Goal: Information Seeking & Learning: Learn about a topic

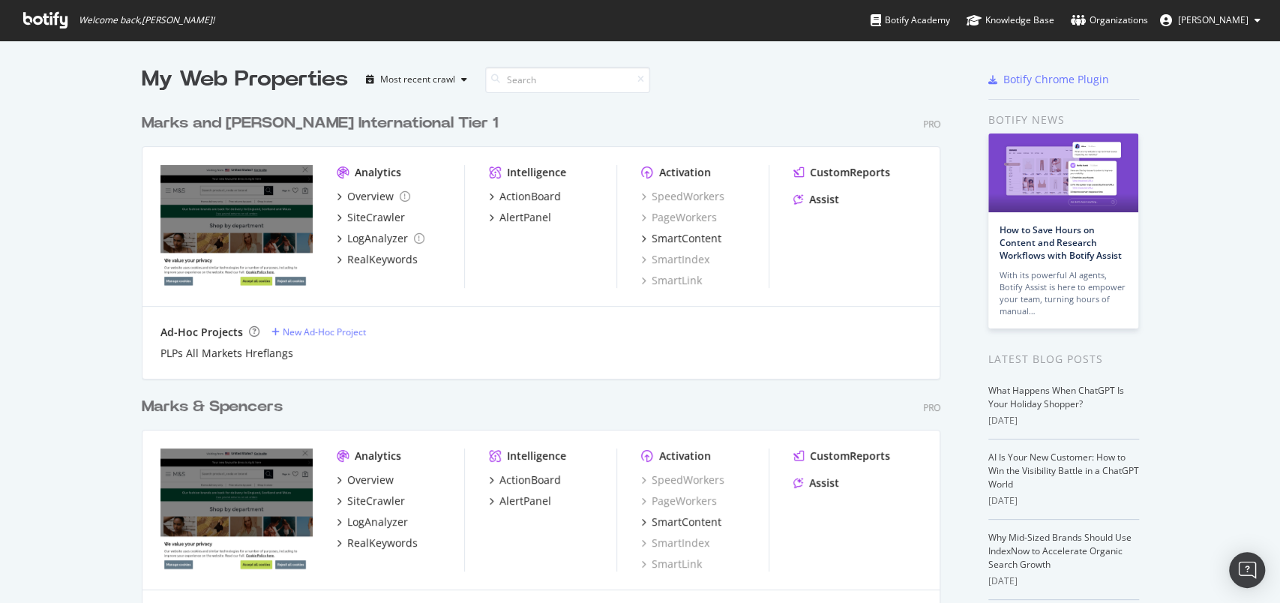
scroll to position [588, 1248]
click at [382, 544] on div "RealKeywords" at bounding box center [382, 542] width 70 height 15
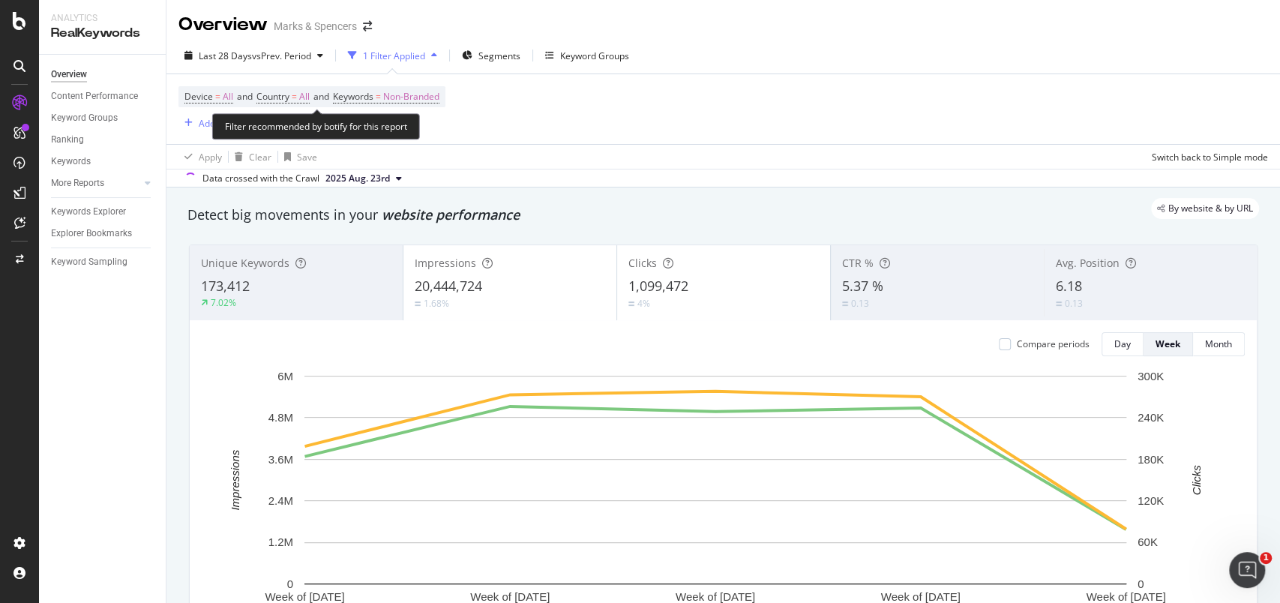
drag, startPoint x: 306, startPoint y: 98, endPoint x: 469, endPoint y: 109, distance: 163.8
click at [306, 98] on span "All" at bounding box center [304, 96] width 10 height 21
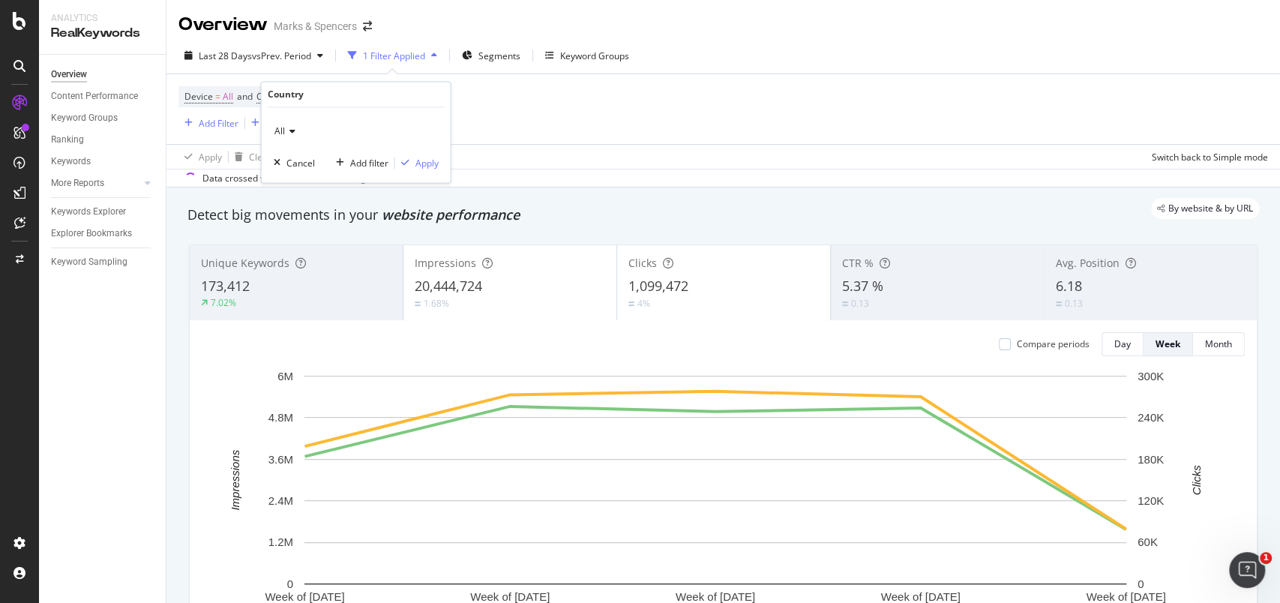
click at [535, 85] on div "Device = All and Country = All and Keywords = Non-Branded Add Filter Add Filter…" at bounding box center [722, 109] width 1089 height 70
click at [222, 123] on div "Add Filter" at bounding box center [219, 123] width 40 height 13
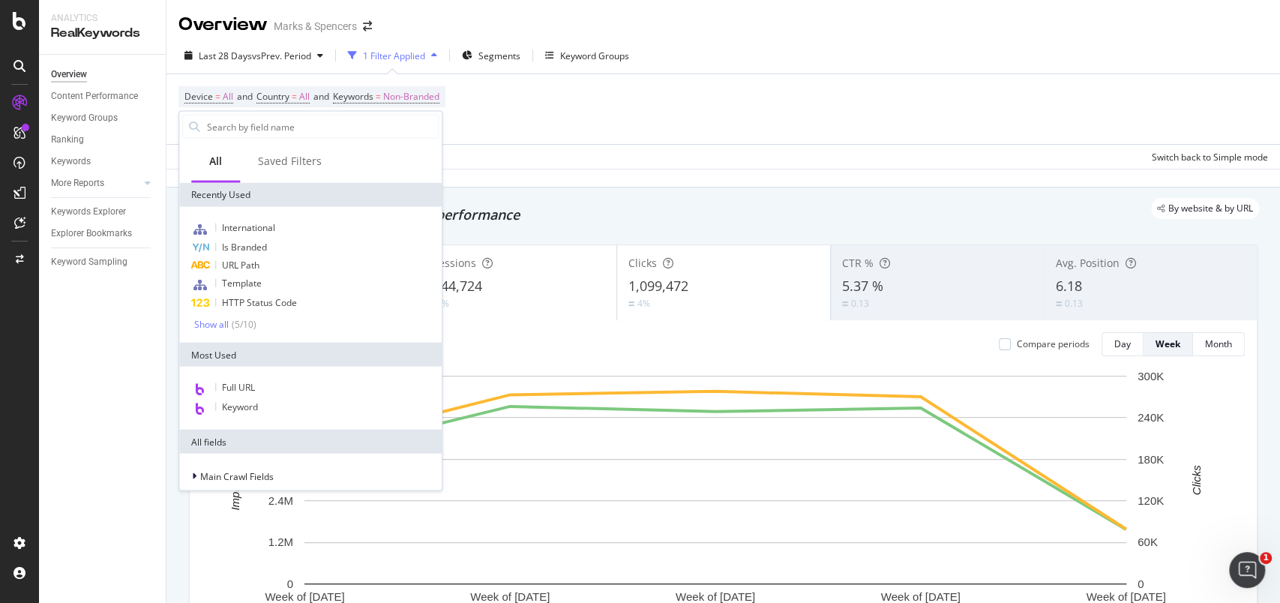
click at [512, 131] on div "Device = All and Country = All and Keywords = Non-Branded Add Filter Add Filter…" at bounding box center [722, 109] width 1089 height 70
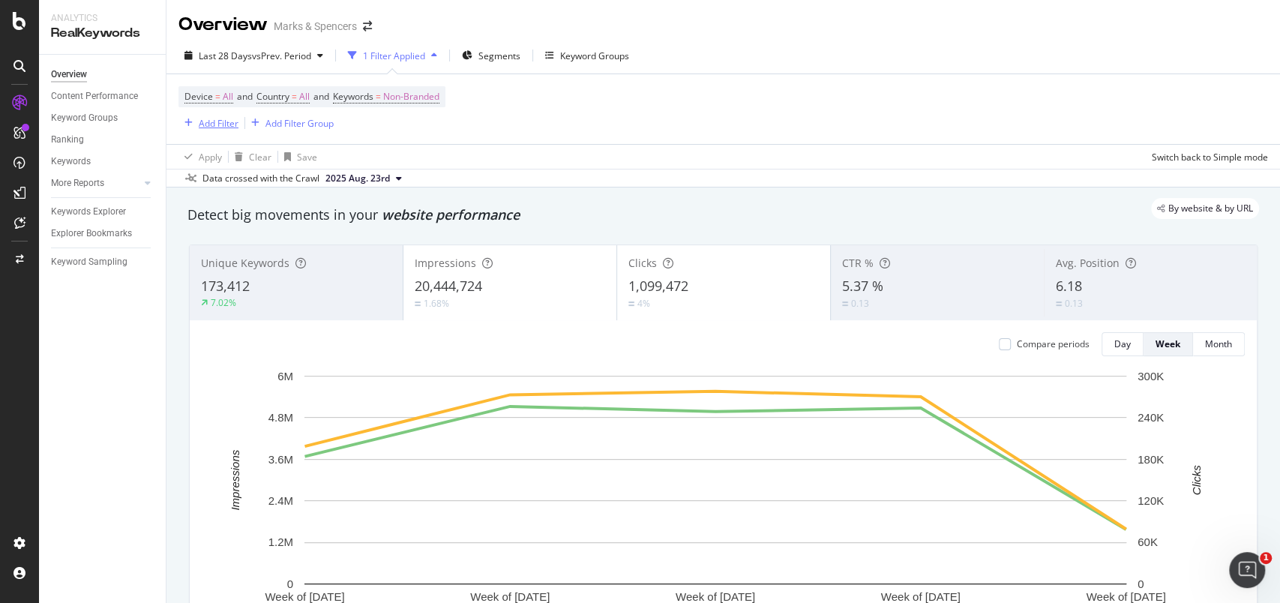
click at [219, 117] on div "Add Filter" at bounding box center [219, 123] width 40 height 13
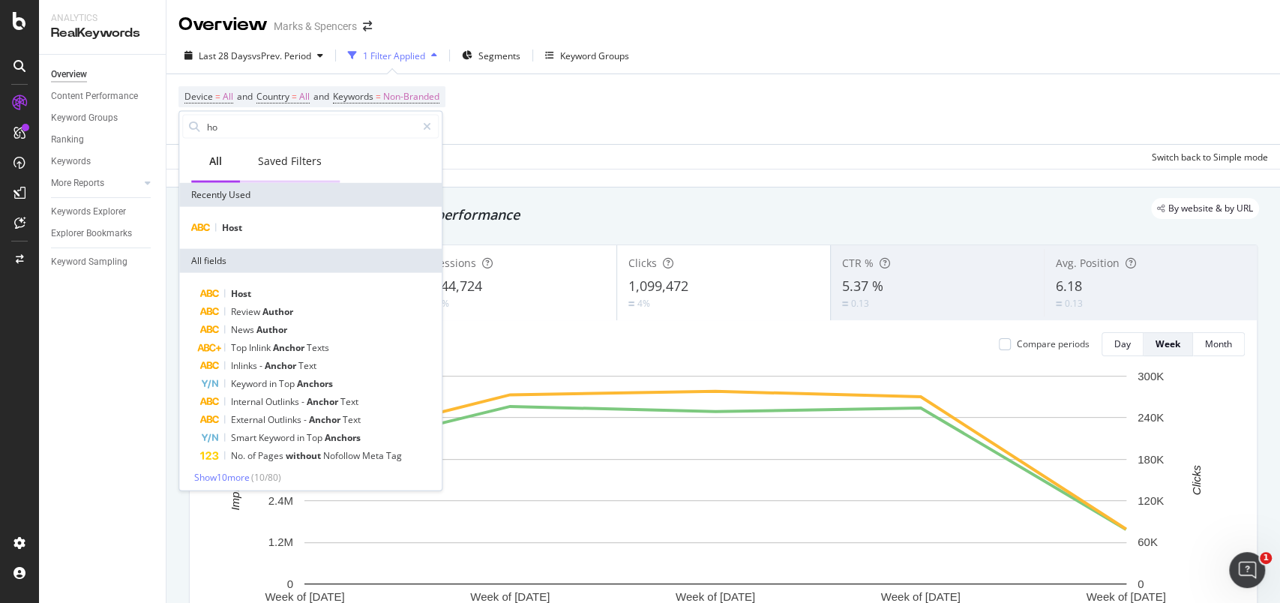
type input "h"
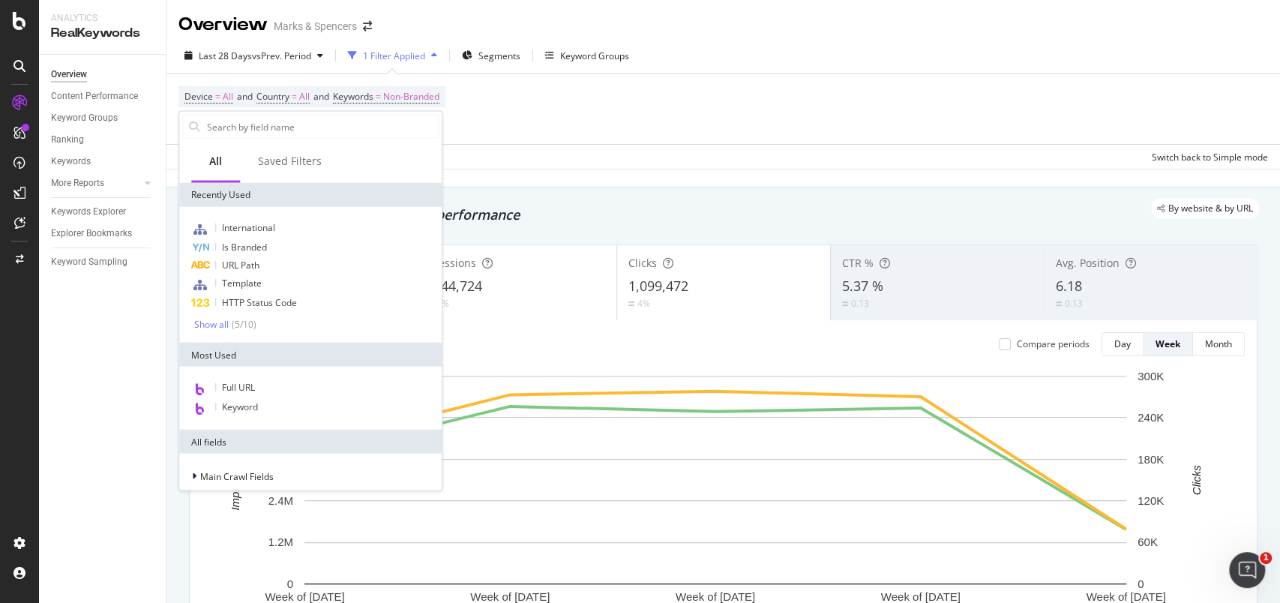
drag, startPoint x: 601, startPoint y: 119, endPoint x: 568, endPoint y: 110, distance: 34.2
click at [598, 117] on div "Device = All and Country = All and Keywords = Non-Branded Add Filter Add Filter…" at bounding box center [722, 109] width 1089 height 70
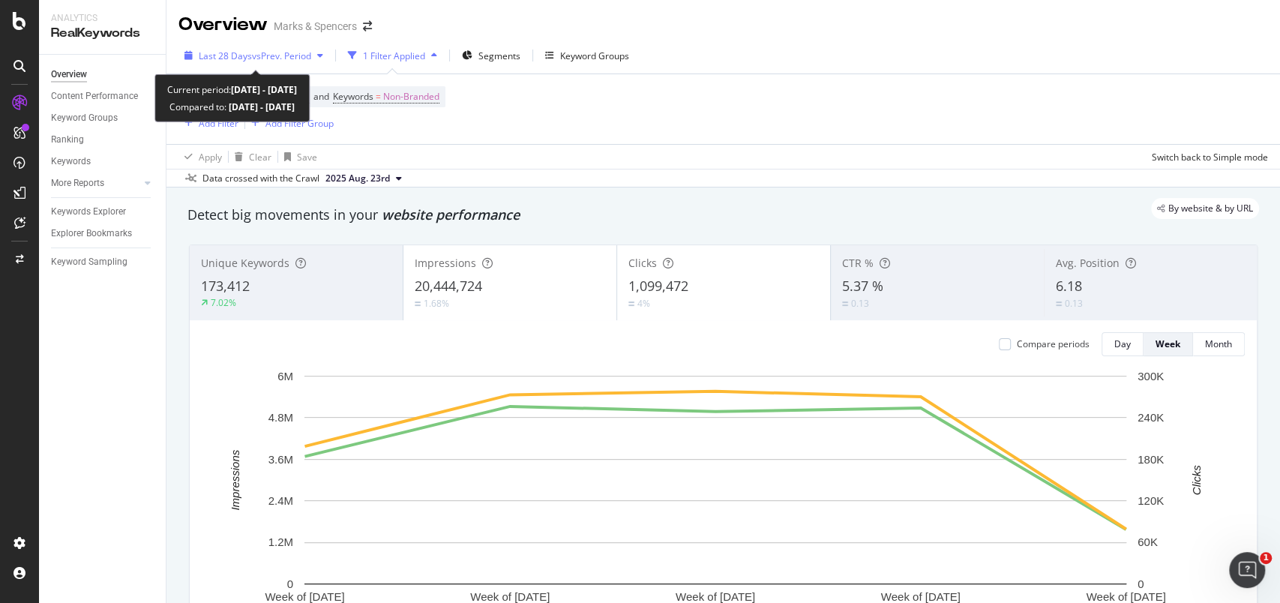
click at [182, 52] on div "button" at bounding box center [188, 55] width 20 height 9
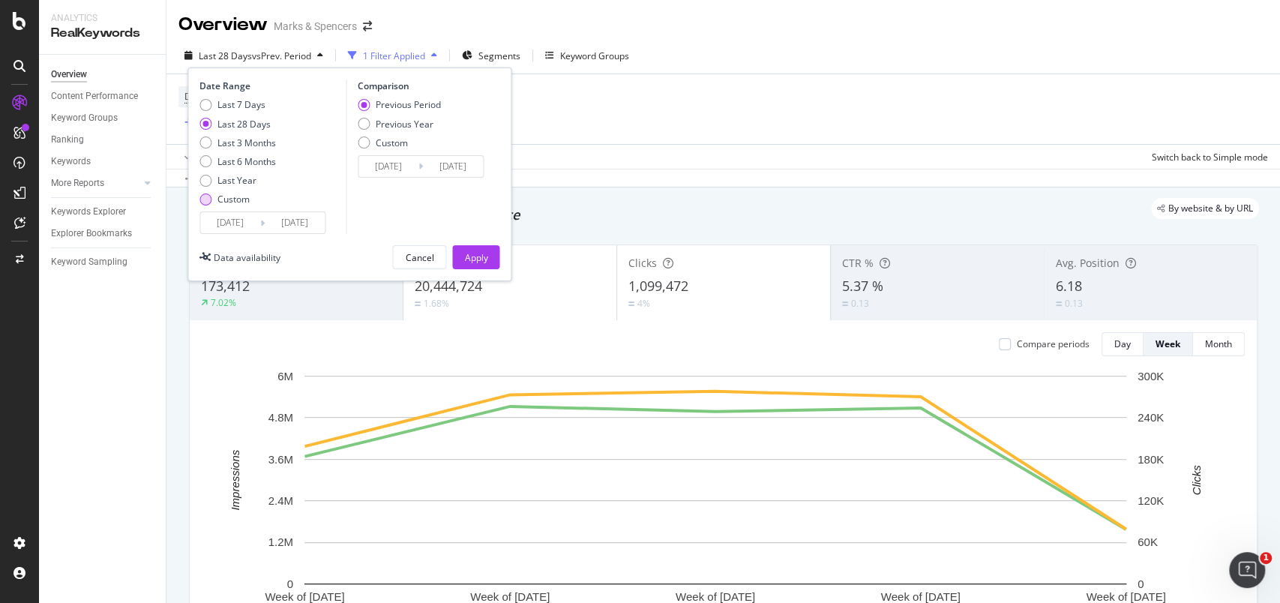
click at [208, 198] on div "Custom" at bounding box center [205, 199] width 12 height 12
click at [233, 217] on input "[DATE]" at bounding box center [230, 222] width 60 height 21
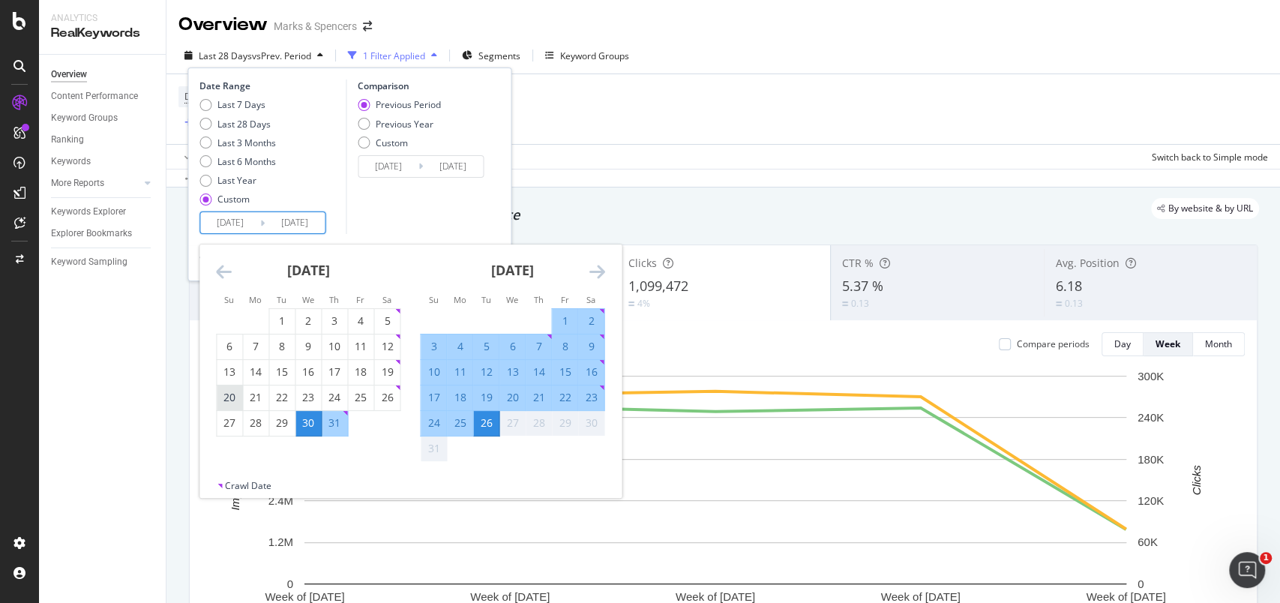
click at [230, 395] on div "20" at bounding box center [229, 397] width 25 height 15
type input "[DATE]"
click at [597, 368] on div "16" at bounding box center [590, 371] width 25 height 15
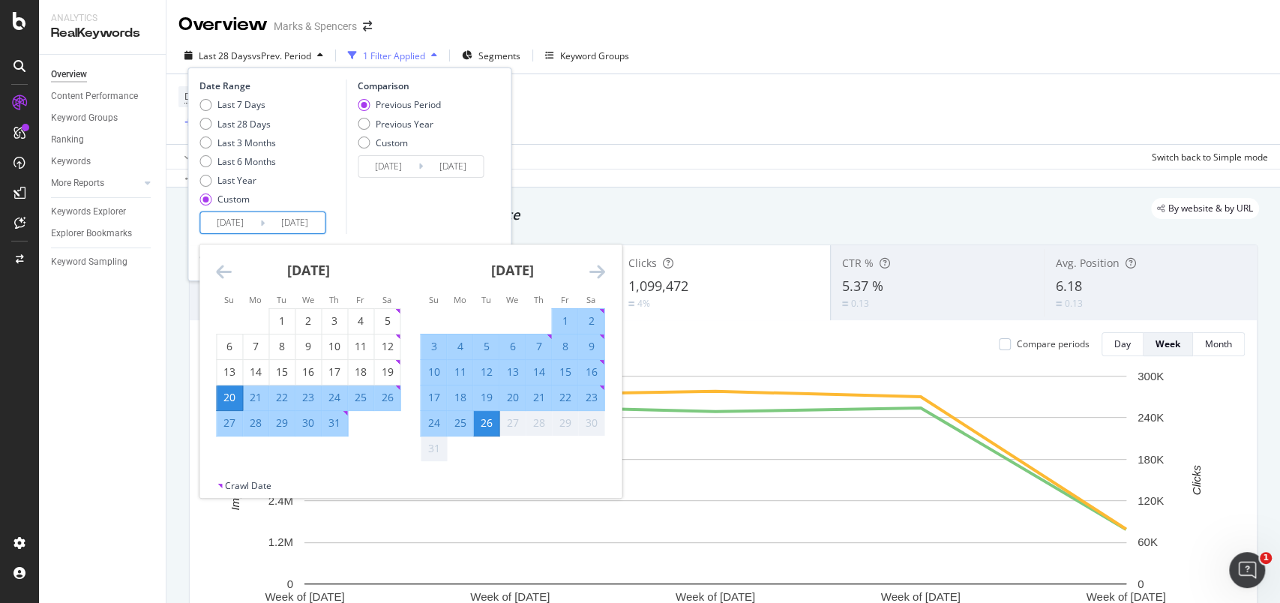
type input "[DATE]"
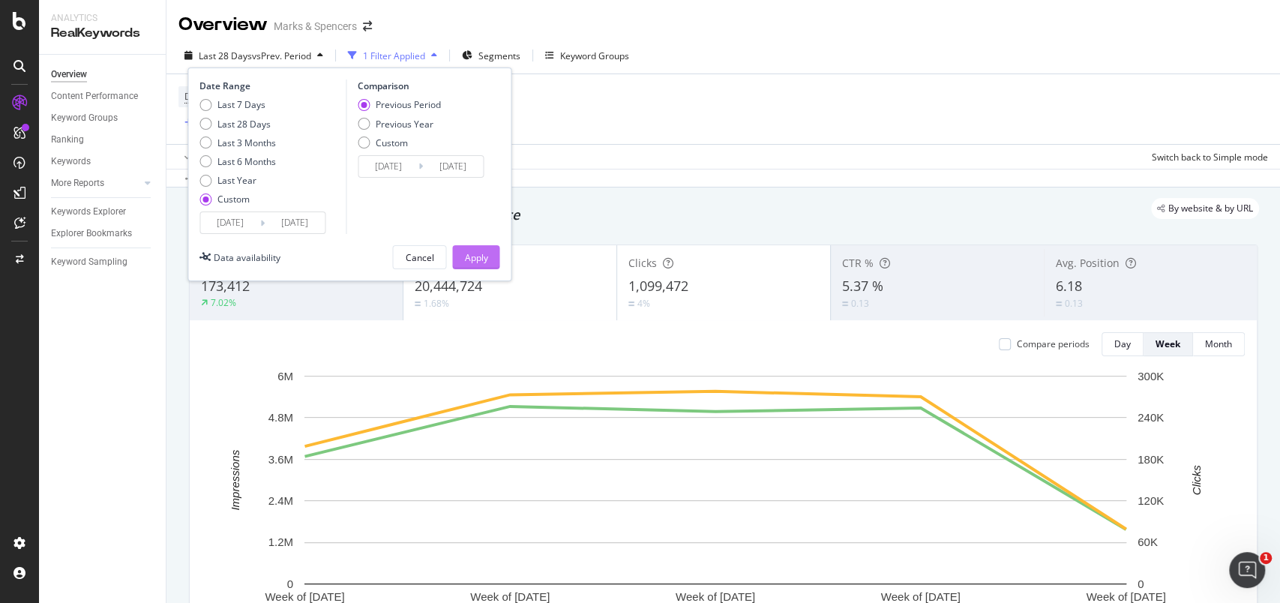
click at [480, 256] on div "Apply" at bounding box center [475, 257] width 23 height 13
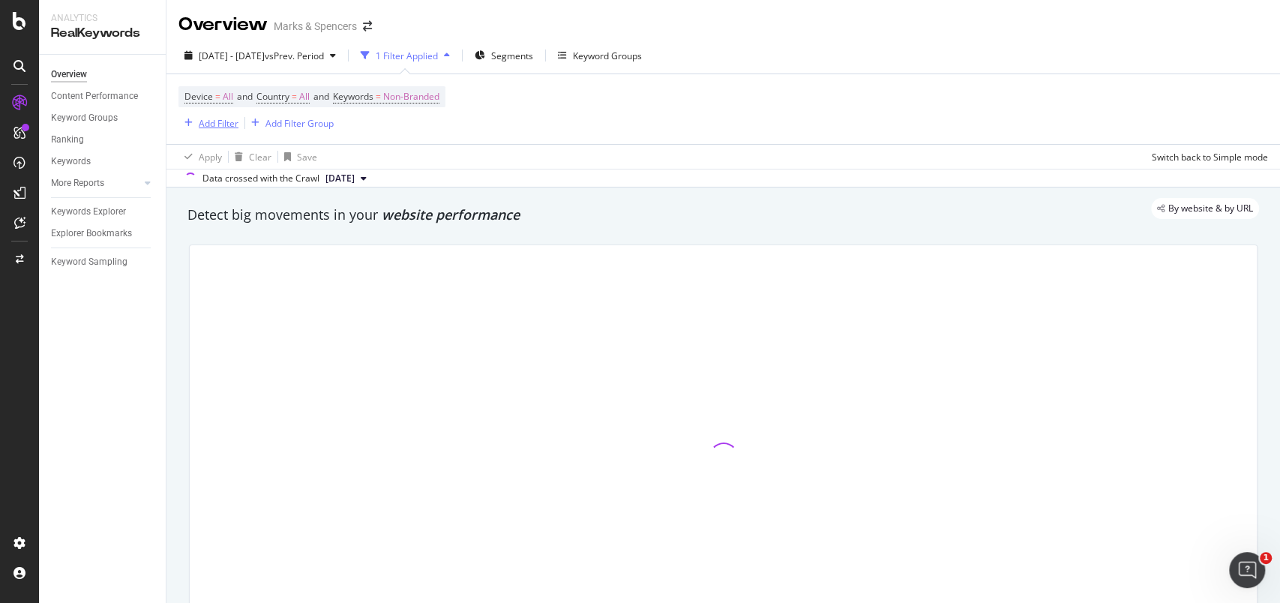
click at [216, 128] on div "Add Filter" at bounding box center [219, 123] width 40 height 13
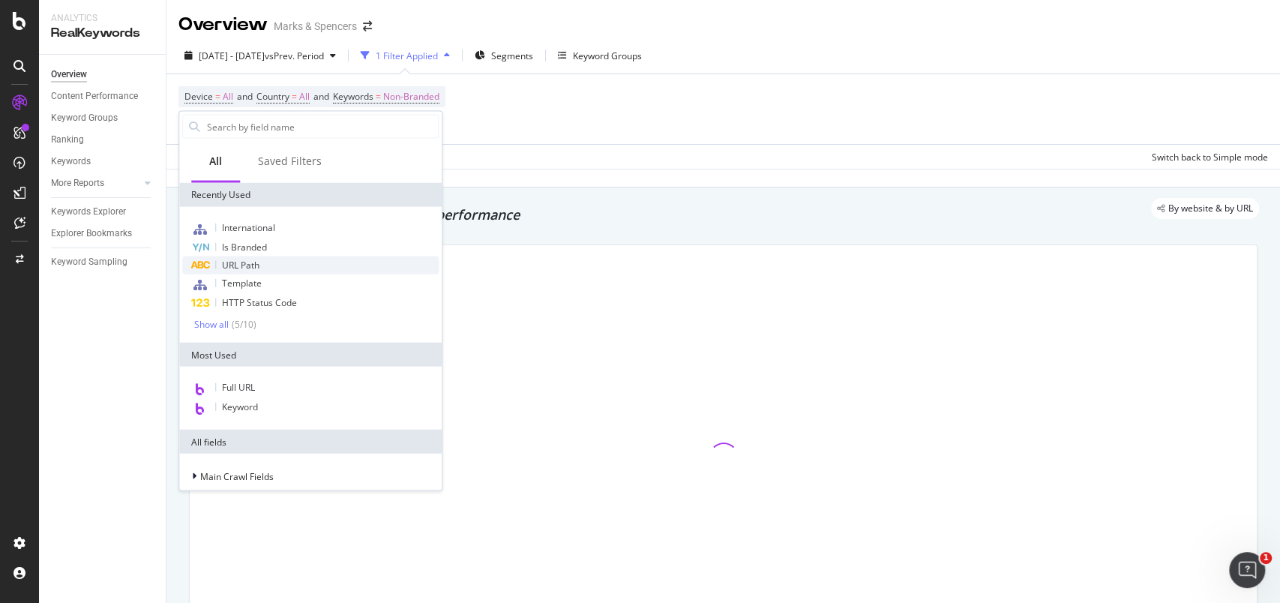
click at [257, 268] on span "URL Path" at bounding box center [240, 265] width 37 height 13
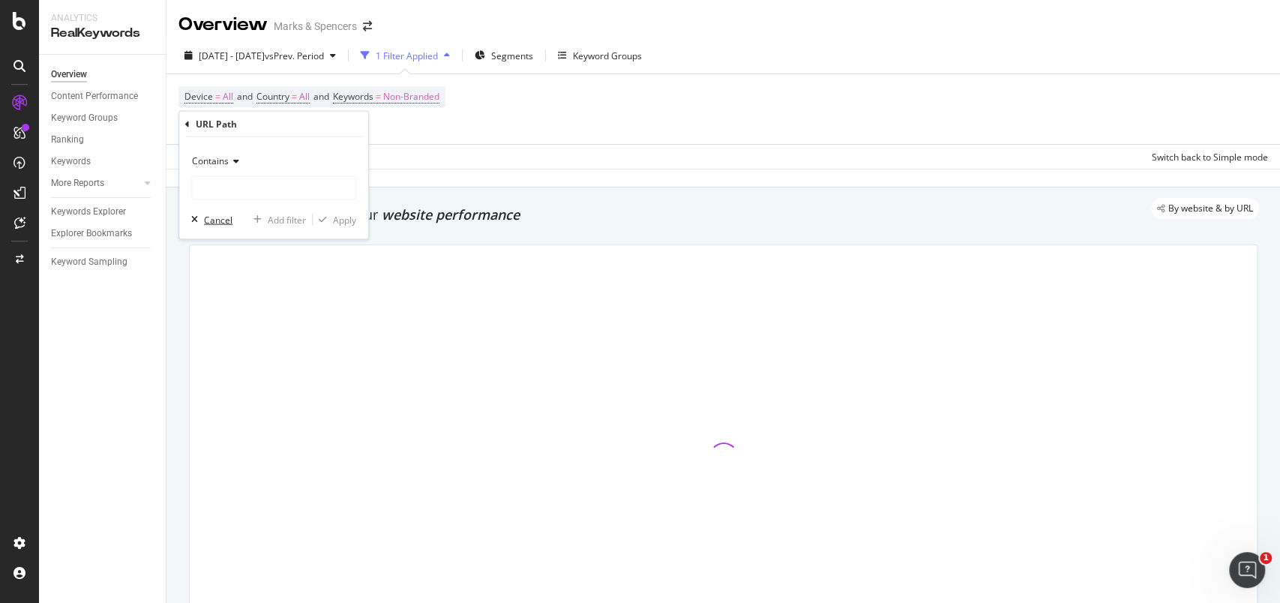
click at [216, 225] on div "Cancel" at bounding box center [218, 219] width 28 height 13
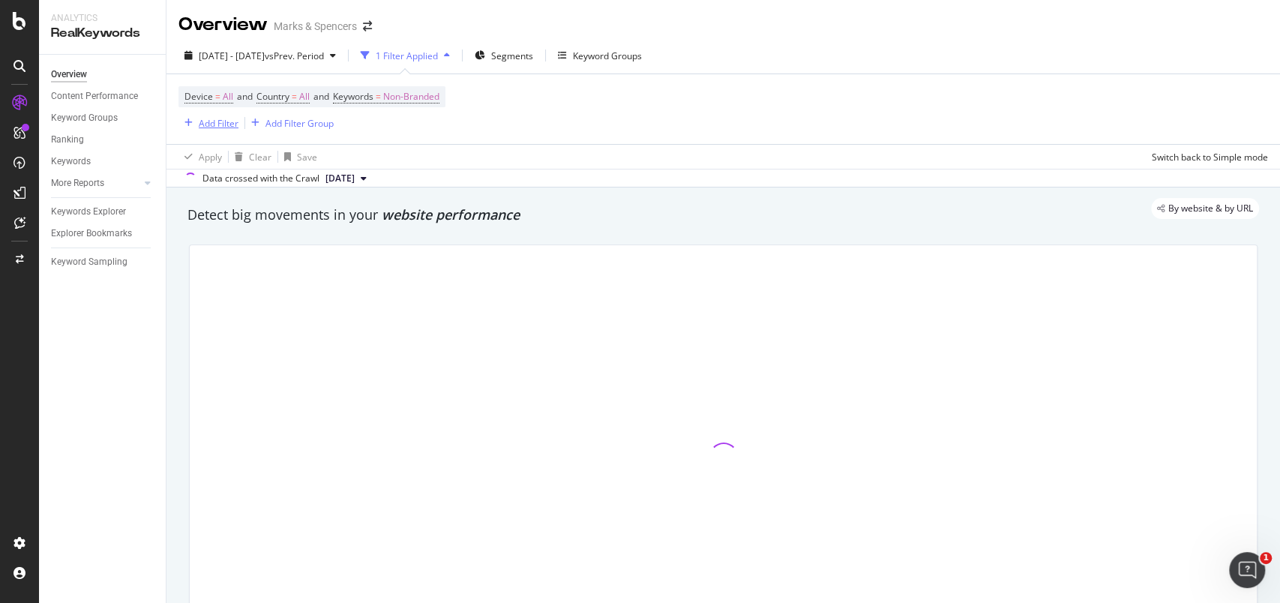
click at [220, 120] on div "Add Filter" at bounding box center [219, 123] width 40 height 13
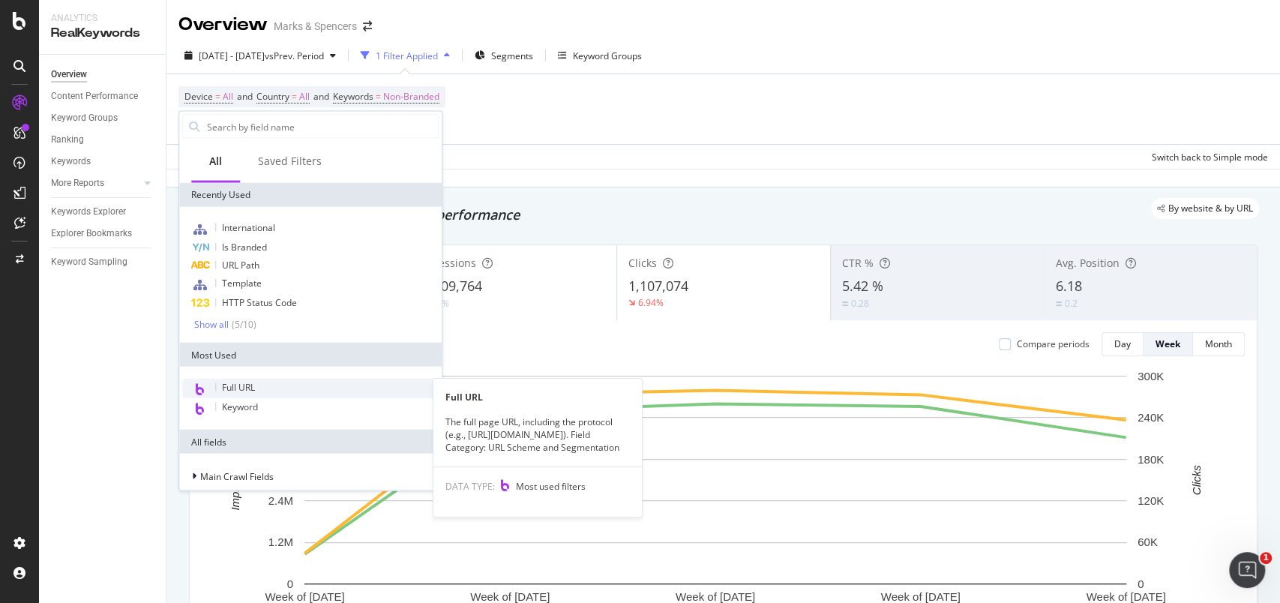
click at [241, 382] on span "Full URL" at bounding box center [238, 387] width 33 height 13
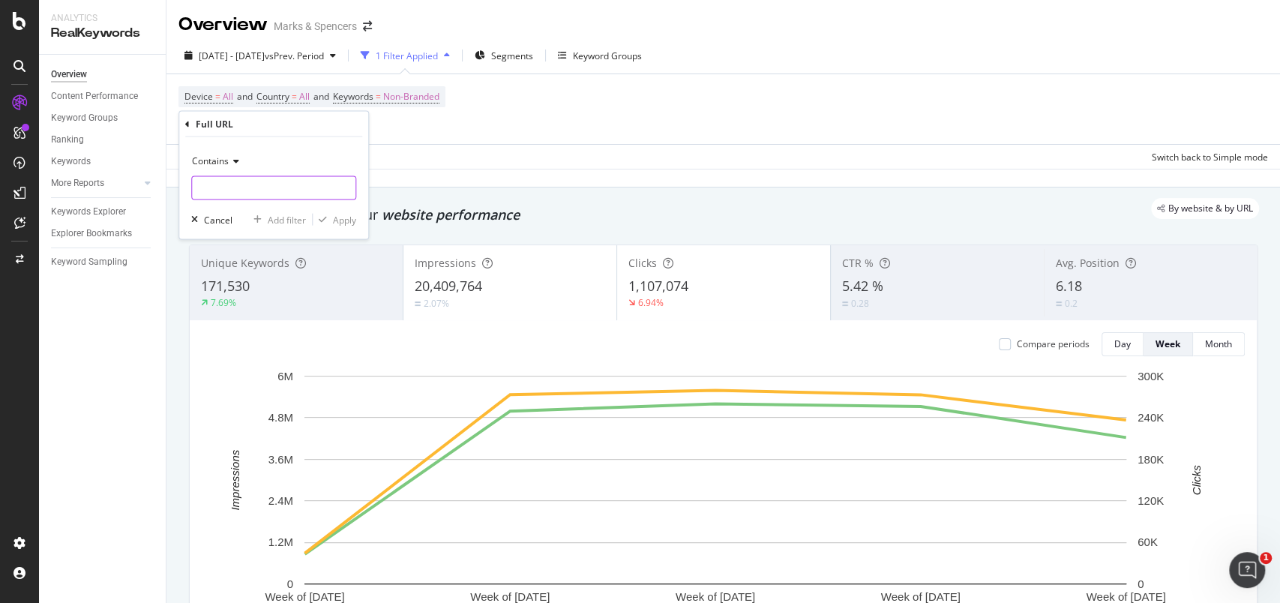
click at [238, 184] on input "text" at bounding box center [273, 188] width 163 height 24
paste input "[URL][DOMAIN_NAME]"
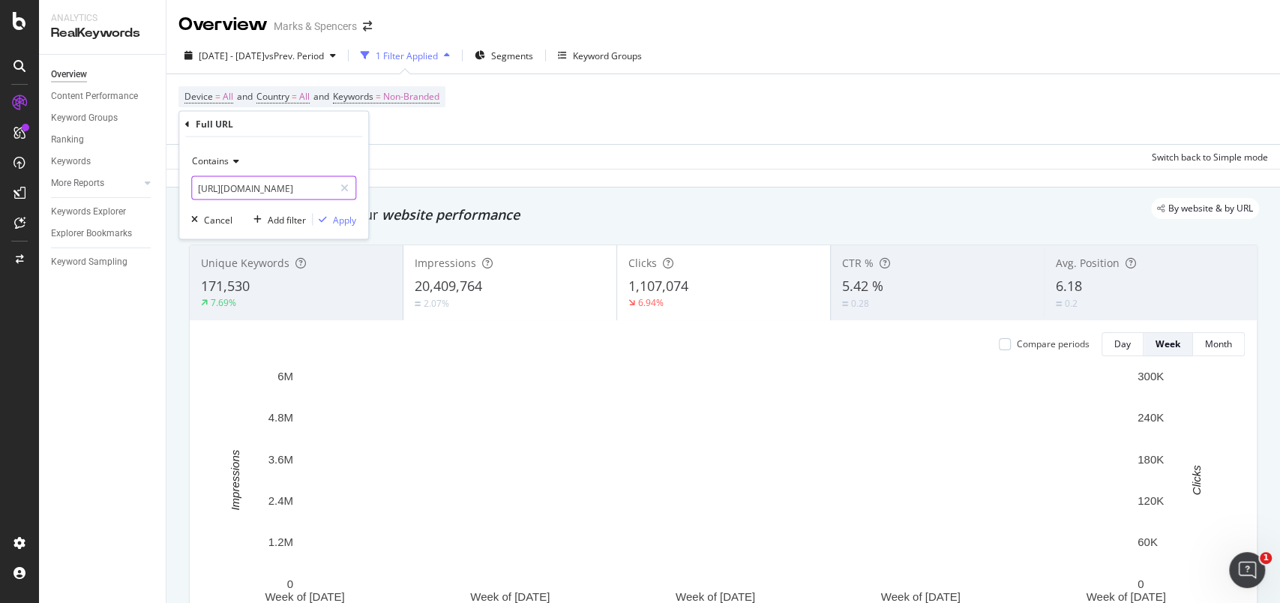
type input "[URL][DOMAIN_NAME]"
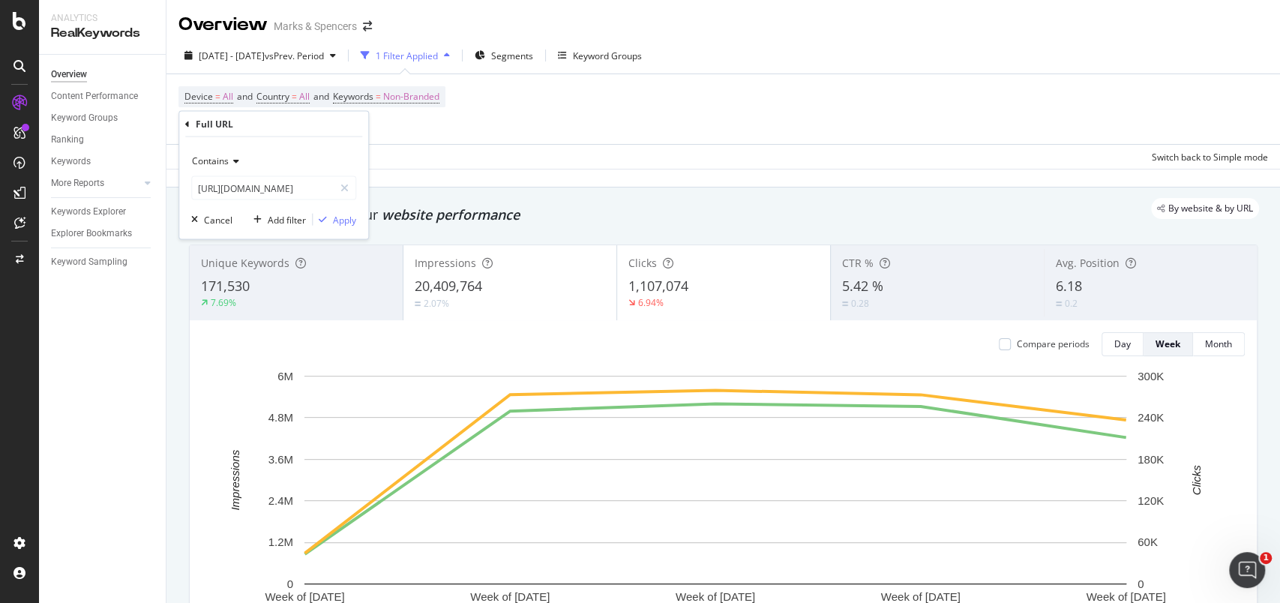
click at [223, 157] on span "Contains" at bounding box center [210, 160] width 37 height 13
click at [348, 220] on div "Apply" at bounding box center [344, 219] width 23 height 13
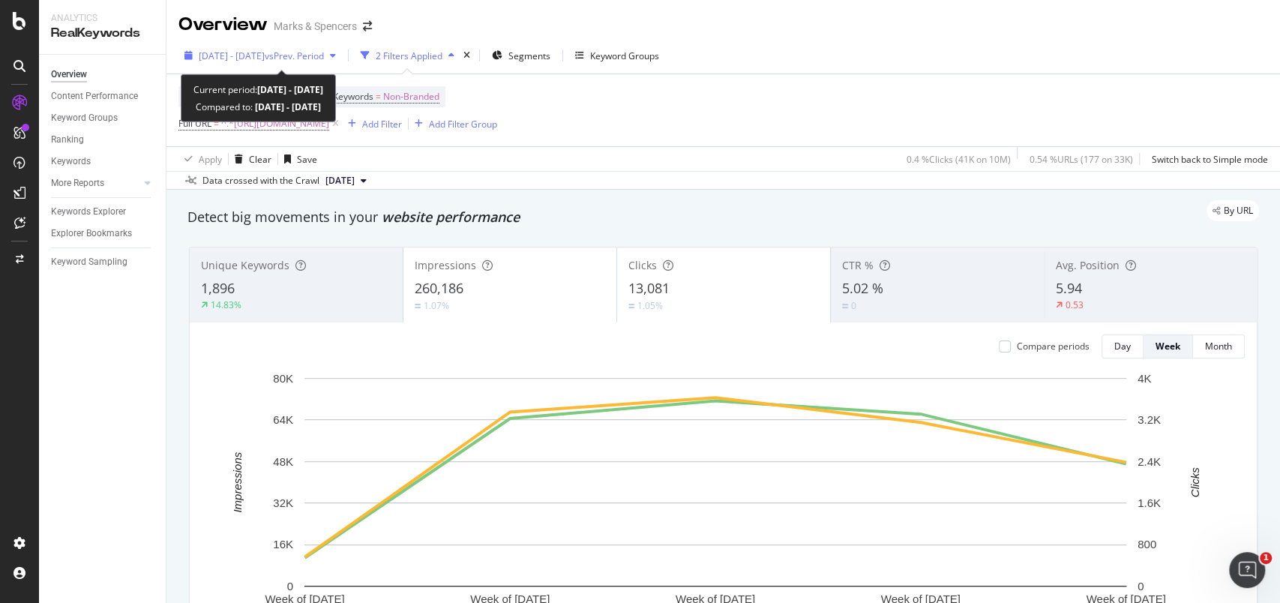
click at [199, 63] on div "[DATE] - [DATE] vs Prev. Period" at bounding box center [259, 55] width 163 height 22
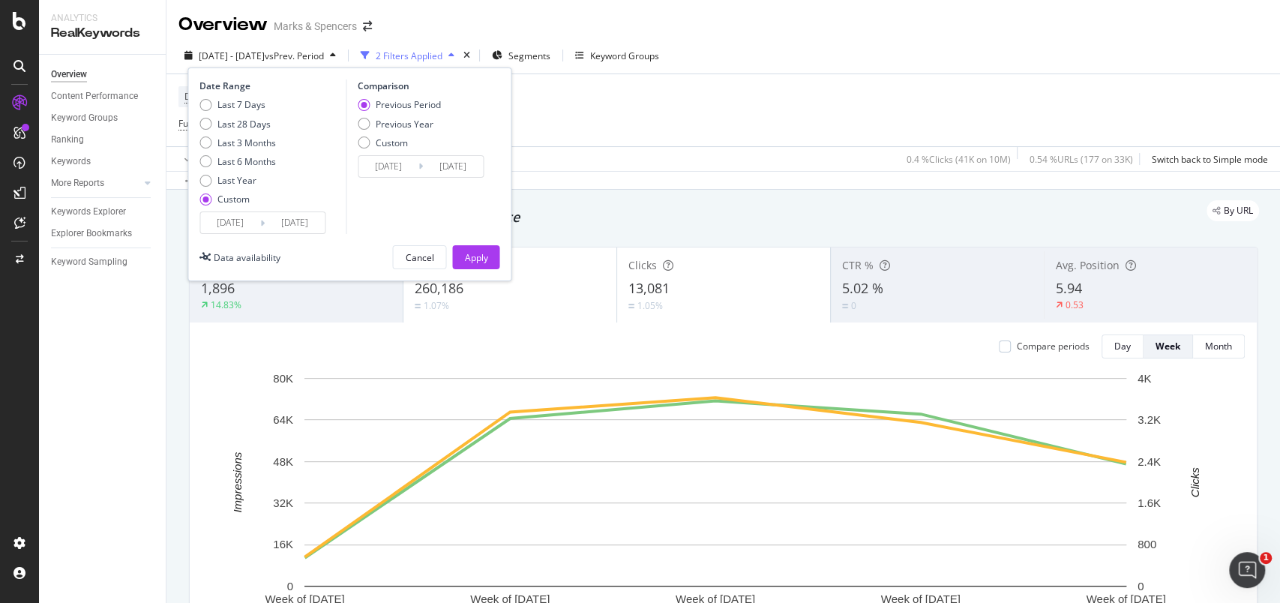
click at [368, 114] on div "Previous Period Previous Year Custom" at bounding box center [399, 126] width 83 height 56
click at [365, 124] on div "Previous Year" at bounding box center [364, 124] width 12 height 12
type input "[DATE]"
click at [475, 252] on div "Apply" at bounding box center [475, 257] width 23 height 13
